Goal: Answer question/provide support

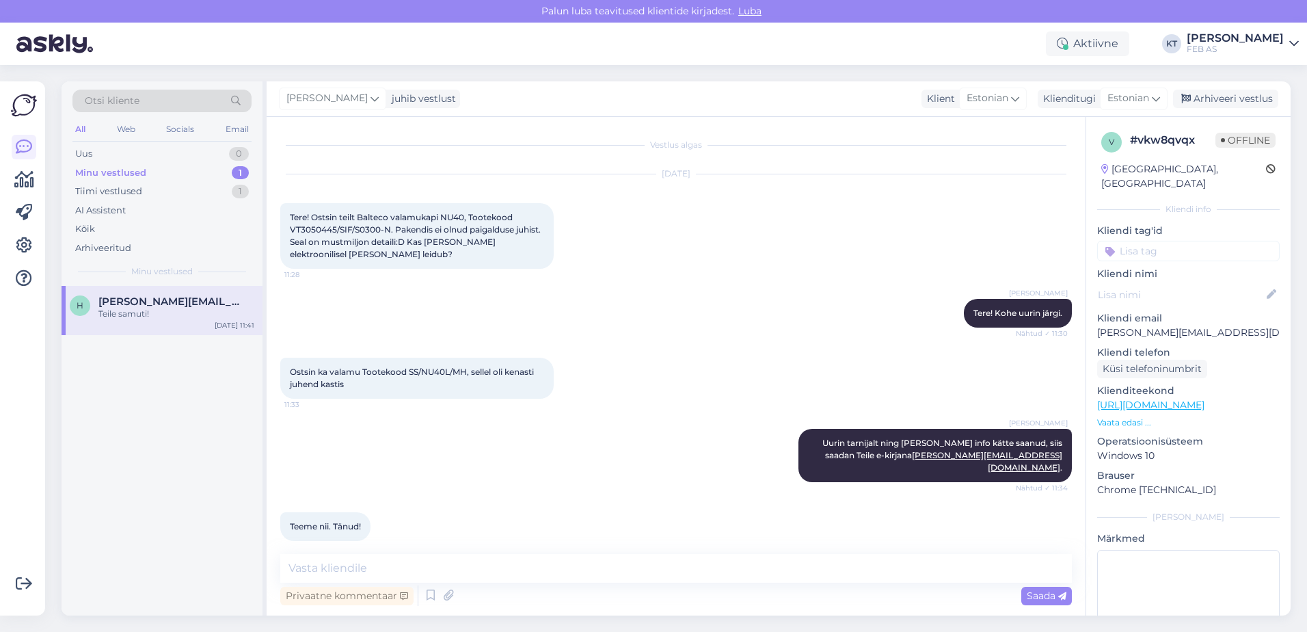
scroll to position [237, 0]
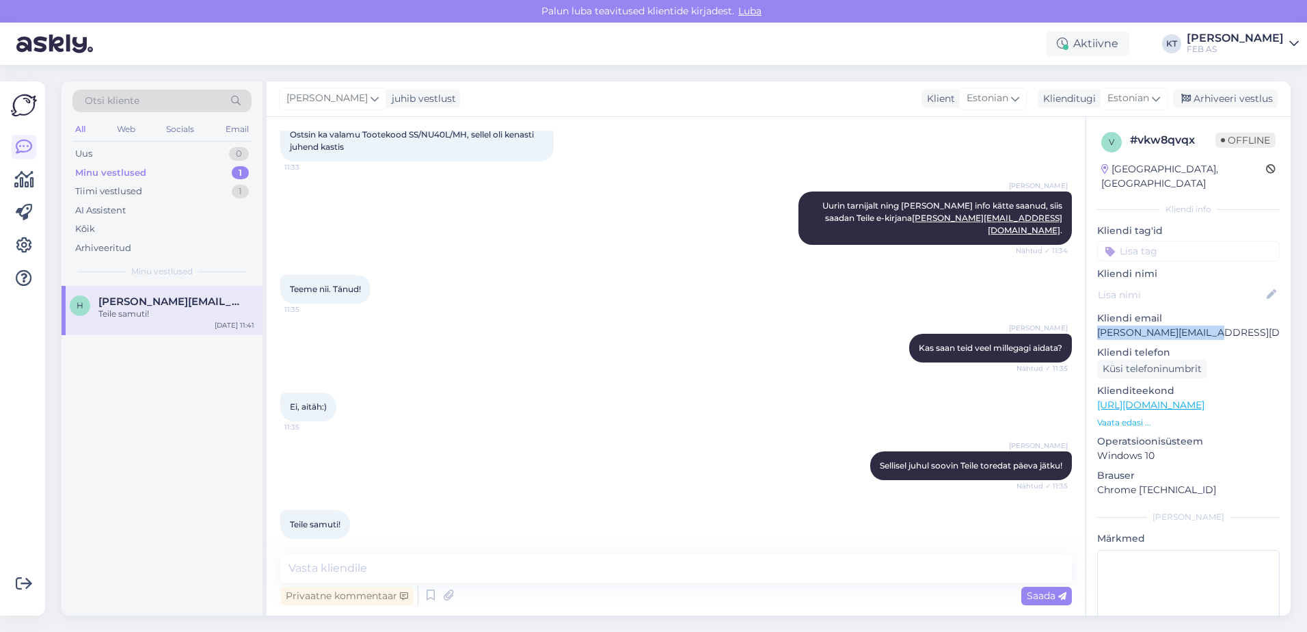
drag, startPoint x: 1206, startPoint y: 321, endPoint x: 1097, endPoint y: 321, distance: 108.7
click at [1097, 325] on p "[PERSON_NAME][EMAIL_ADDRESS][DOMAIN_NAME]" at bounding box center [1188, 332] width 183 height 14
copy p "[PERSON_NAME][EMAIL_ADDRESS][DOMAIN_NAME]"
click at [1131, 550] on textarea at bounding box center [1188, 611] width 183 height 123
click at [1206, 557] on textarea "Saadetud" at bounding box center [1188, 611] width 183 height 123
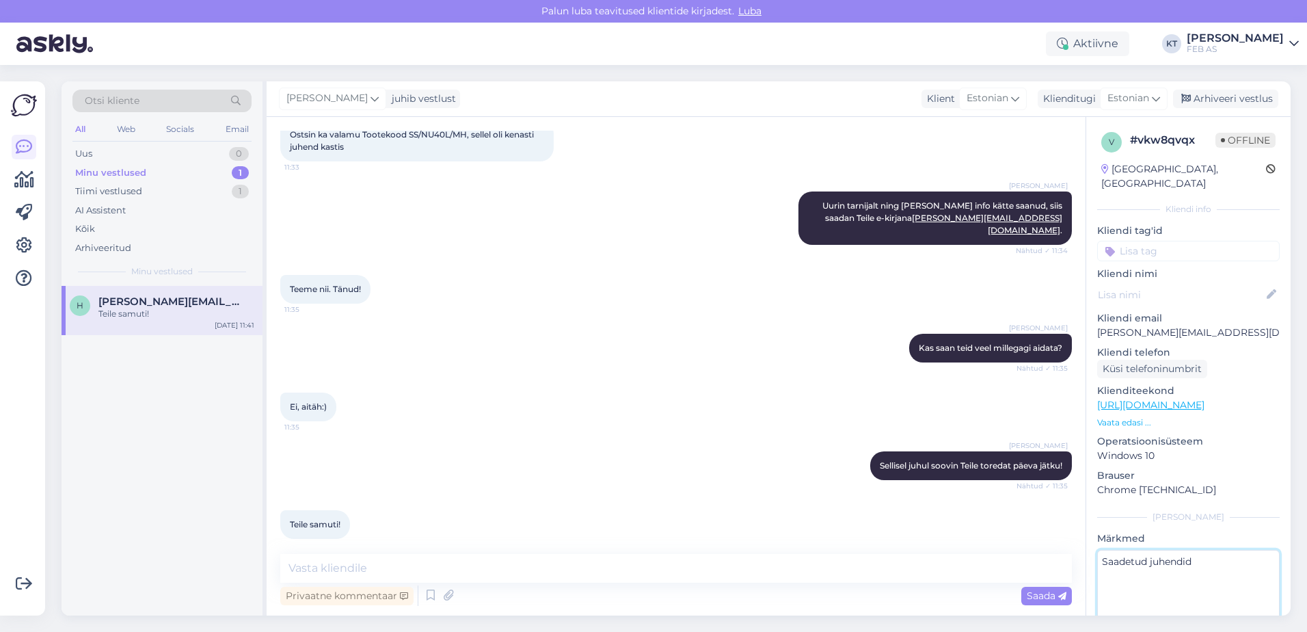
type textarea "Saadetud juhendid"
click at [1164, 494] on div "v # vkw8qvqx Offline [GEOGRAPHIC_DATA], [GEOGRAPHIC_DATA] Kliendi info Kliendi …" at bounding box center [1188, 405] width 204 height 576
click at [1229, 99] on div "Arhiveeri vestlus" at bounding box center [1225, 99] width 105 height 18
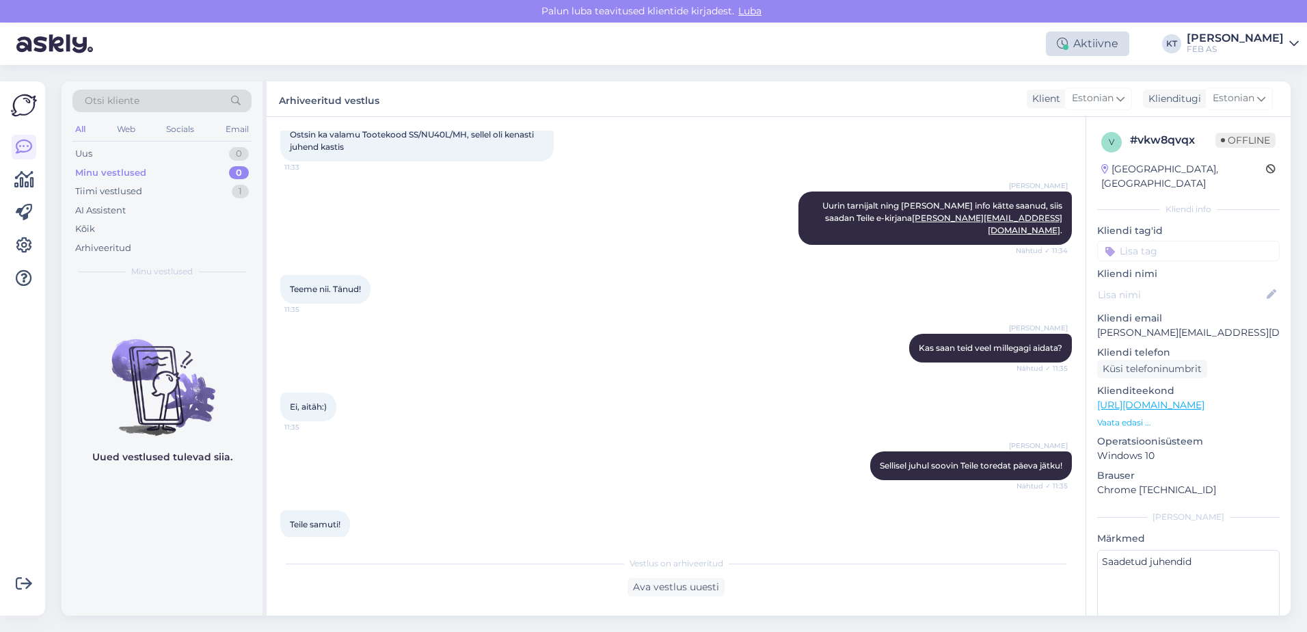
click at [1074, 36] on div "Aktiivne" at bounding box center [1087, 43] width 83 height 25
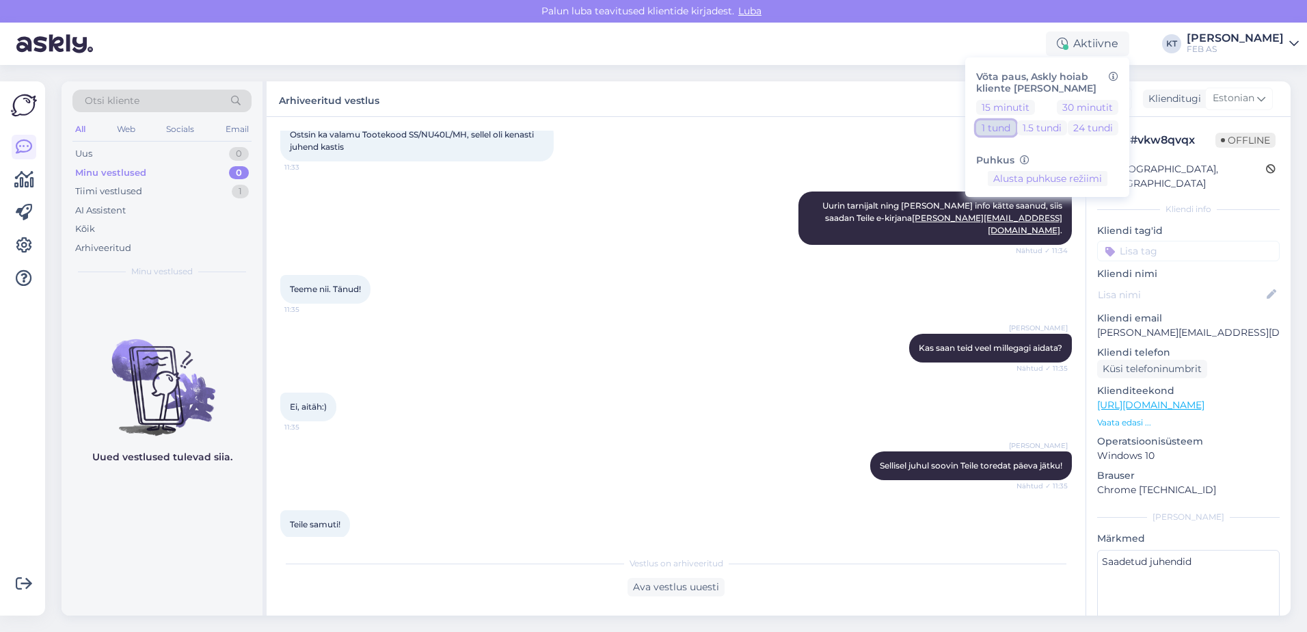
click at [1001, 124] on button "1 tund" at bounding box center [996, 127] width 40 height 15
